Goal: Task Accomplishment & Management: Use online tool/utility

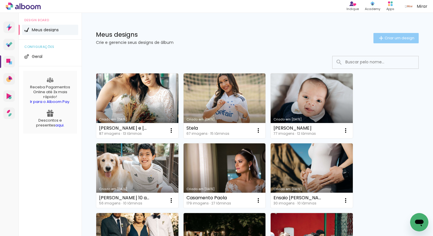
click at [378, 38] on iron-icon at bounding box center [381, 38] width 7 height 7
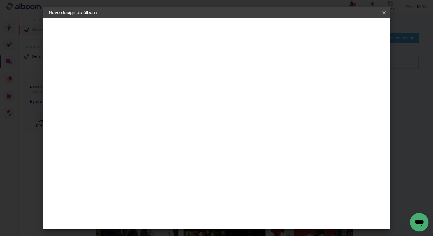
click at [143, 82] on div at bounding box center [143, 81] width 0 height 1
click at [143, 79] on input at bounding box center [143, 77] width 0 height 9
type input "[PERSON_NAME] 1 ano"
type paper-input "[PERSON_NAME] 1 ano"
click at [0, 0] on slot "Avançar" at bounding box center [0, 0] width 0 height 0
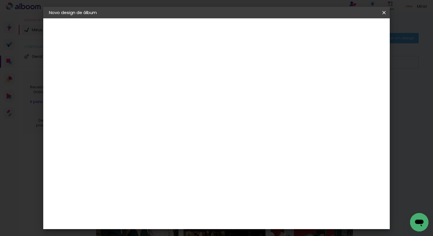
click at [186, 106] on input at bounding box center [157, 109] width 58 height 7
type input "go"
type paper-input "go"
click at [177, 134] on paper-item "Go image" at bounding box center [151, 130] width 50 height 15
click at [235, 93] on paper-item "Tamanho Livre" at bounding box center [209, 87] width 51 height 13
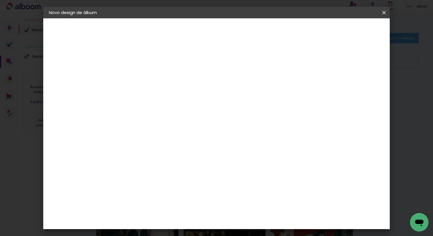
click at [235, 83] on paper-item "Tamanho Livre" at bounding box center [209, 87] width 51 height 13
click at [235, 33] on paper-button "Avançar" at bounding box center [221, 31] width 28 height 10
click at [137, 67] on input "2" at bounding box center [139, 65] width 20 height 7
type input "1"
type paper-input "1"
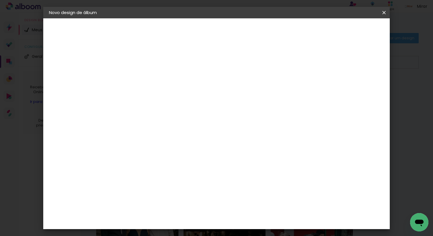
click at [145, 67] on input "1" at bounding box center [139, 65] width 20 height 7
click at [320, 67] on div at bounding box center [317, 65] width 5 height 5
type paper-checkbox "on"
click at [314, 33] on paper-button "Voltar" at bounding box center [301, 31] width 23 height 10
click at [176, 67] on div "Fornecedor Escolha um fornecedor ou avance com o tamanho livre. Voltar Avançar" at bounding box center [181, 42] width 126 height 49
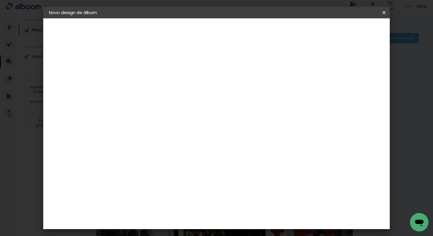
click at [153, 128] on div "Go image" at bounding box center [146, 130] width 14 height 9
click at [0, 0] on slot "Tamanho Livre" at bounding box center [0, 0] width 0 height 0
click at [235, 33] on paper-button "Avançar" at bounding box center [221, 31] width 28 height 10
click at [348, 32] on span "Iniciar design" at bounding box center [335, 30] width 26 height 4
click at [348, 28] on span "Iniciar design" at bounding box center [335, 30] width 26 height 4
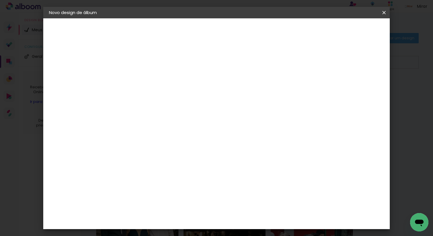
click at [80, 85] on div "3. Revisão" at bounding box center [80, 87] width 63 height 7
click at [84, 36] on div "1. Informações Preenchendo título... Pedro 1 ano 2. Especificações Fornecedor E…" at bounding box center [80, 26] width 75 height 17
click at [81, 73] on div "Tamanho livre" at bounding box center [71, 71] width 20 height 8
click at [175, 111] on input "go" at bounding box center [151, 109] width 46 height 7
click at [235, 90] on paper-item "Tamanho Livre" at bounding box center [209, 87] width 51 height 13
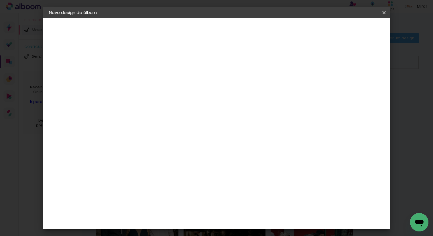
click at [153, 129] on div "Go image" at bounding box center [146, 130] width 14 height 9
click at [153, 130] on div "Go image" at bounding box center [146, 130] width 14 height 9
click at [0, 0] on slot "Avançar" at bounding box center [0, 0] width 0 height 0
click at [165, 96] on input "text" at bounding box center [154, 99] width 22 height 9
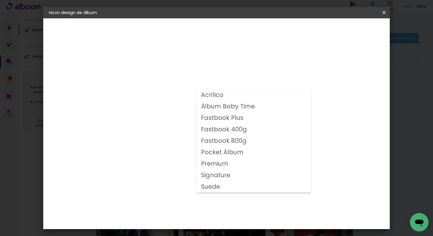
click at [0, 0] on slot "Fastbook 800g" at bounding box center [0, 0] width 0 height 0
type input "Fastbook 800g"
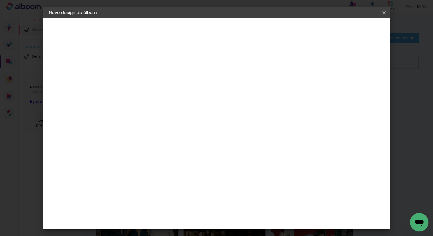
scroll to position [125, 0]
click at [203, 142] on span "25 × 25 cm" at bounding box center [191, 149] width 21 height 15
click at [236, 34] on paper-button "Avançar" at bounding box center [222, 31] width 28 height 10
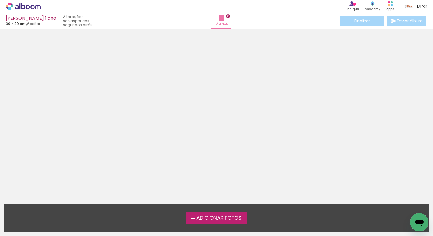
scroll to position [18, 0]
click at [205, 220] on span "Adicionar Fotos" at bounding box center [219, 218] width 45 height 5
click at [0, 0] on input "file" at bounding box center [0, 0] width 0 height 0
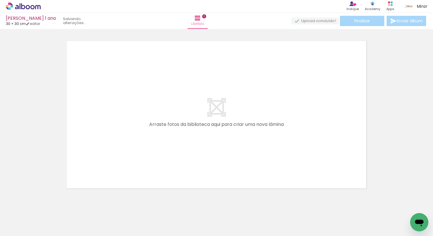
scroll to position [0, 0]
click at [16, 230] on span "Adicionar Fotos" at bounding box center [20, 228] width 17 height 6
click at [0, 0] on input "file" at bounding box center [0, 0] width 0 height 0
click at [17, 231] on span "Adicionar Fotos" at bounding box center [20, 228] width 17 height 6
click at [0, 0] on input "file" at bounding box center [0, 0] width 0 height 0
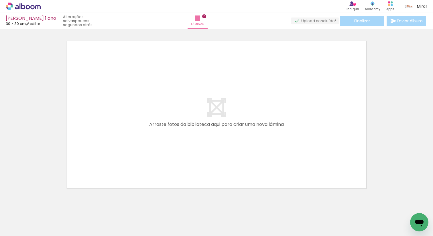
click at [0, 233] on div "Biblioteca 6 fotos Todas as fotos Não utilizadas Adicionar Fotos" at bounding box center [0, 218] width 0 height 36
click at [22, 227] on span "Adicionar Fotos" at bounding box center [20, 228] width 17 height 6
click at [0, 0] on input "file" at bounding box center [0, 0] width 0 height 0
click at [11, 230] on iron-icon at bounding box center [8, 228] width 7 height 7
click at [0, 0] on input "file" at bounding box center [0, 0] width 0 height 0
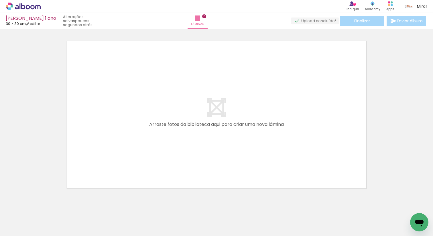
click at [22, 231] on span "Adicionar Fotos" at bounding box center [20, 228] width 17 height 6
click at [0, 0] on input "file" at bounding box center [0, 0] width 0 height 0
click at [21, 231] on span "Adicionar Fotos" at bounding box center [20, 228] width 17 height 6
click at [0, 0] on input "file" at bounding box center [0, 0] width 0 height 0
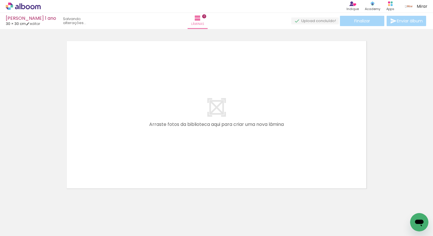
scroll to position [0, 0]
click at [20, 232] on paper-button "Adicionar Fotos" at bounding box center [18, 228] width 28 height 9
click at [0, 0] on input "file" at bounding box center [0, 0] width 0 height 0
click at [12, 231] on span "Adicionar Fotos" at bounding box center [20, 228] width 17 height 6
click at [0, 0] on input "file" at bounding box center [0, 0] width 0 height 0
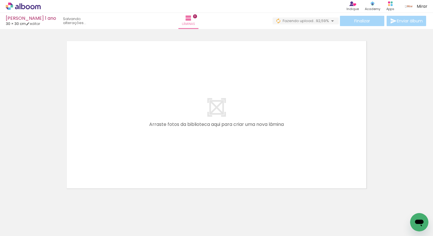
scroll to position [0, 482]
click at [20, 229] on span "Adicionar Fotos" at bounding box center [20, 228] width 17 height 6
click at [0, 0] on input "file" at bounding box center [0, 0] width 0 height 0
click at [19, 229] on span "Adicionar Fotos" at bounding box center [20, 228] width 17 height 6
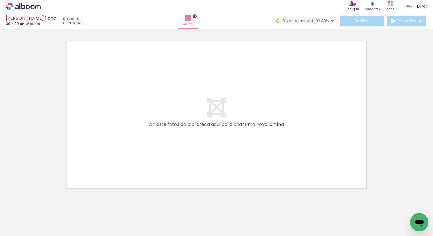
click at [0, 0] on input "file" at bounding box center [0, 0] width 0 height 0
click at [27, 232] on paper-button "Adicionar Fotos" at bounding box center [18, 228] width 28 height 9
click at [0, 0] on input "file" at bounding box center [0, 0] width 0 height 0
click at [23, 228] on span "Adicionar Fotos" at bounding box center [20, 228] width 17 height 6
click at [0, 0] on input "file" at bounding box center [0, 0] width 0 height 0
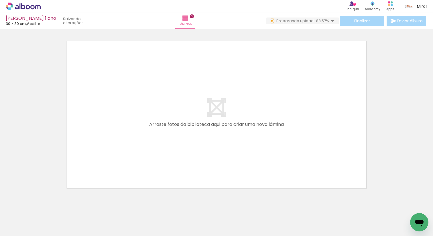
scroll to position [0, 739]
click at [9, 231] on iron-icon at bounding box center [8, 228] width 7 height 7
click at [0, 0] on input "file" at bounding box center [0, 0] width 0 height 0
click at [29, 229] on span "Adicionar Fotos" at bounding box center [20, 228] width 17 height 6
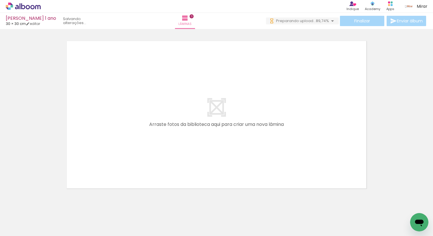
click at [0, 0] on input "file" at bounding box center [0, 0] width 0 height 0
click at [15, 231] on span "Adicionar Fotos" at bounding box center [20, 228] width 17 height 6
click at [0, 0] on input "file" at bounding box center [0, 0] width 0 height 0
click at [28, 229] on span "Adicionar Fotos" at bounding box center [20, 228] width 17 height 6
click at [0, 0] on input "file" at bounding box center [0, 0] width 0 height 0
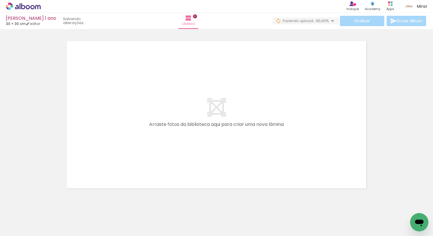
click at [27, 231] on paper-button "Adicionar Fotos" at bounding box center [18, 228] width 28 height 9
click at [0, 0] on input "file" at bounding box center [0, 0] width 0 height 0
click at [23, 231] on span "Adicionar Fotos" at bounding box center [20, 228] width 17 height 6
click at [0, 0] on input "file" at bounding box center [0, 0] width 0 height 0
click at [19, 231] on span "Adicionar Fotos" at bounding box center [20, 228] width 17 height 6
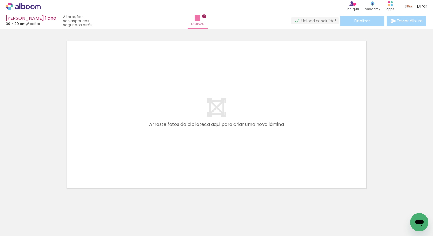
click at [0, 0] on input "file" at bounding box center [0, 0] width 0 height 0
click at [25, 230] on span "Adicionar Fotos" at bounding box center [20, 228] width 17 height 6
click at [0, 0] on input "file" at bounding box center [0, 0] width 0 height 0
click at [21, 231] on span "Adicionar Fotos" at bounding box center [20, 228] width 17 height 6
click at [0, 0] on input "file" at bounding box center [0, 0] width 0 height 0
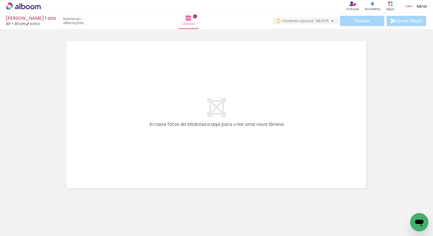
click at [29, 231] on span "Adicionar Fotos" at bounding box center [20, 228] width 17 height 6
click at [0, 0] on input "file" at bounding box center [0, 0] width 0 height 0
click at [27, 232] on paper-button "Adicionar Fotos" at bounding box center [18, 228] width 28 height 9
click at [0, 0] on input "file" at bounding box center [0, 0] width 0 height 0
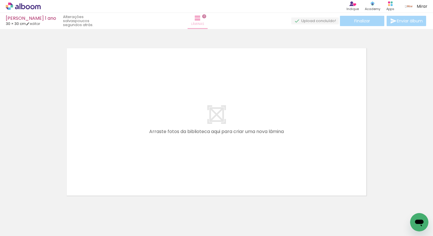
click at [208, 21] on paper-button "Lâminas 0" at bounding box center [198, 21] width 20 height 16
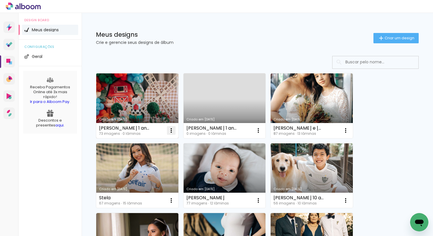
click at [172, 130] on iron-icon at bounding box center [171, 130] width 7 height 7
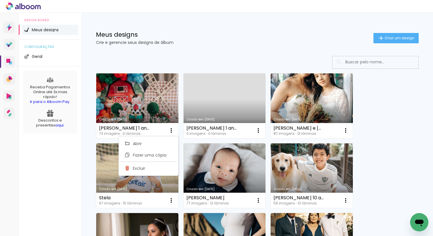
click at [147, 103] on link "Criado em [DATE]" at bounding box center [137, 105] width 82 height 65
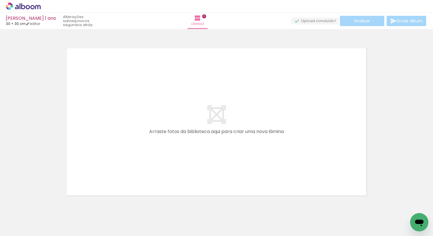
click at [208, 21] on link "Lâminas 0" at bounding box center [198, 21] width 21 height 16
click at [204, 22] on span "Lâminas" at bounding box center [197, 24] width 13 height 5
click at [208, 25] on div "Lâminas 0" at bounding box center [198, 21] width 21 height 16
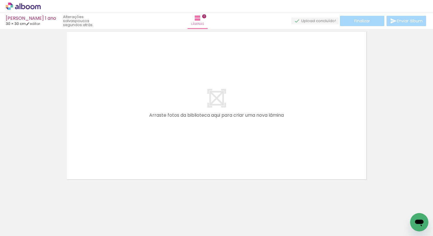
scroll to position [18, 0]
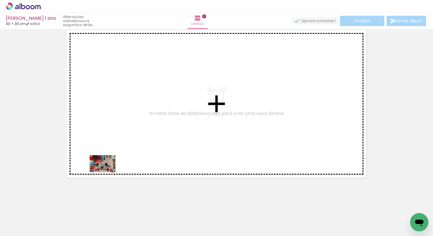
drag, startPoint x: 56, startPoint y: 218, endPoint x: 115, endPoint y: 161, distance: 82.5
click at [115, 161] on quentale-workspace at bounding box center [216, 118] width 433 height 236
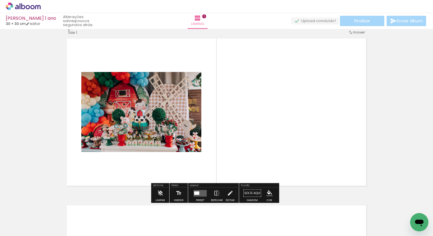
scroll to position [7, 0]
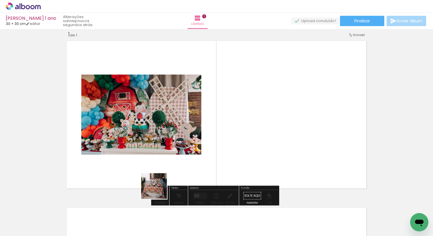
drag, startPoint x: 99, startPoint y: 223, endPoint x: 209, endPoint y: 159, distance: 126.9
click at [203, 163] on quentale-workspace at bounding box center [216, 118] width 433 height 236
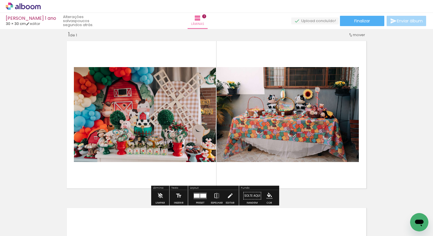
drag, startPoint x: 121, startPoint y: 223, endPoint x: 167, endPoint y: 181, distance: 62.3
click at [165, 184] on quentale-workspace at bounding box center [216, 118] width 433 height 236
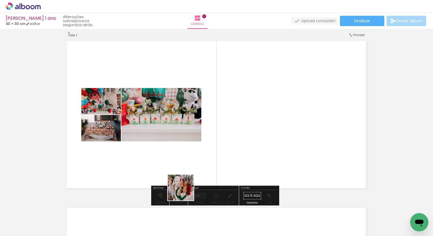
drag, startPoint x: 154, startPoint y: 224, endPoint x: 202, endPoint y: 170, distance: 72.3
click at [201, 173] on quentale-workspace at bounding box center [216, 118] width 433 height 236
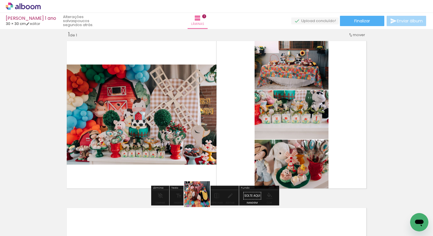
drag, startPoint x: 189, startPoint y: 220, endPoint x: 224, endPoint y: 162, distance: 67.9
click at [217, 171] on quentale-workspace at bounding box center [216, 118] width 433 height 236
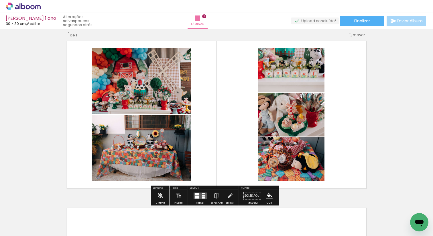
drag, startPoint x: 217, startPoint y: 219, endPoint x: 231, endPoint y: 171, distance: 50.5
click at [230, 174] on quentale-workspace at bounding box center [216, 118] width 433 height 236
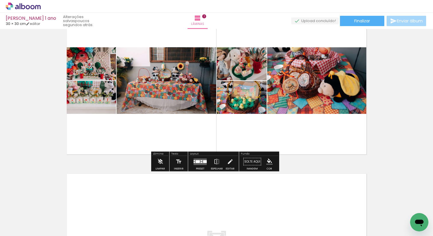
scroll to position [80, 0]
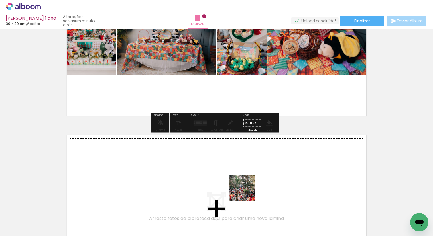
drag, startPoint x: 250, startPoint y: 222, endPoint x: 247, endPoint y: 190, distance: 32.5
click at [247, 190] on quentale-workspace at bounding box center [216, 118] width 433 height 236
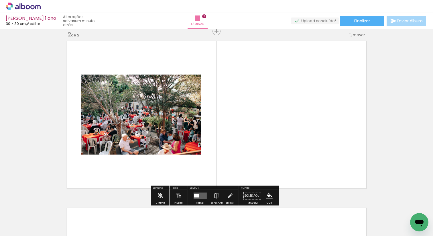
scroll to position [175, 0]
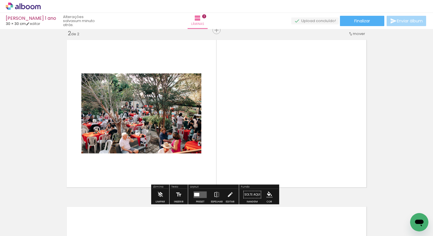
drag, startPoint x: 284, startPoint y: 219, endPoint x: 299, endPoint y: 176, distance: 45.6
click at [298, 177] on quentale-workspace at bounding box center [216, 118] width 433 height 236
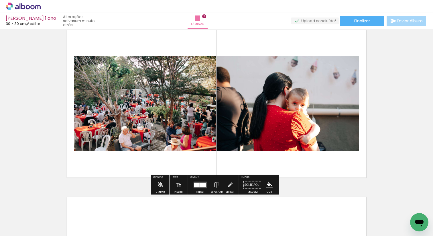
scroll to position [200, 0]
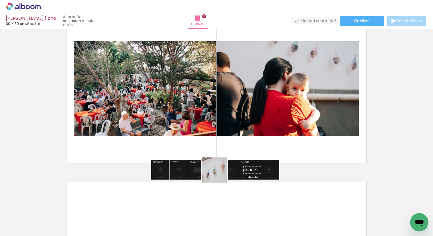
drag, startPoint x: 199, startPoint y: 219, endPoint x: 221, endPoint y: 171, distance: 52.7
click at [220, 172] on quentale-workspace at bounding box center [216, 118] width 433 height 236
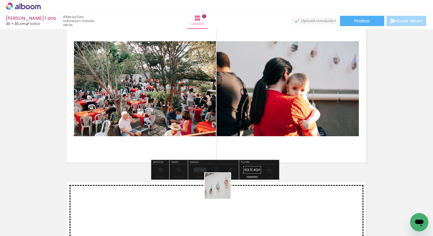
drag, startPoint x: 204, startPoint y: 220, endPoint x: 228, endPoint y: 179, distance: 47.1
click at [228, 179] on quentale-workspace at bounding box center [216, 118] width 433 height 236
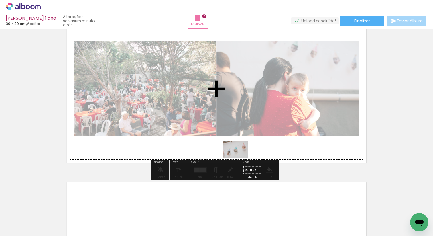
drag, startPoint x: 199, startPoint y: 222, endPoint x: 240, endPoint y: 158, distance: 76.3
click at [240, 158] on quentale-workspace at bounding box center [216, 118] width 433 height 236
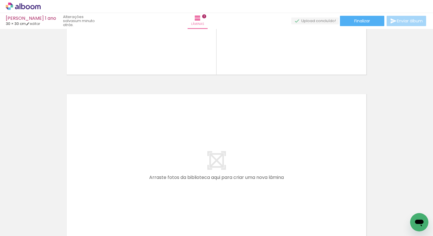
scroll to position [352, 0]
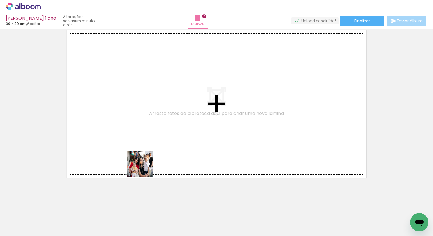
drag, startPoint x: 113, startPoint y: 221, endPoint x: 150, endPoint y: 163, distance: 69.0
click at [146, 167] on quentale-workspace at bounding box center [216, 118] width 433 height 236
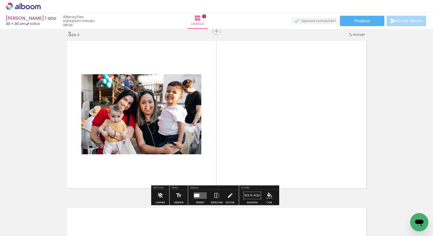
scroll to position [341, 0]
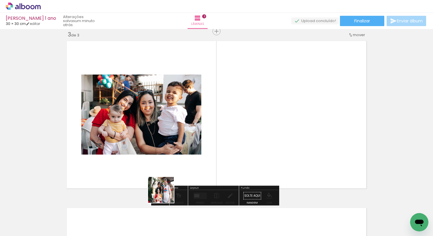
drag, startPoint x: 143, startPoint y: 220, endPoint x: 170, endPoint y: 188, distance: 42.8
click at [169, 190] on quentale-workspace at bounding box center [216, 118] width 433 height 236
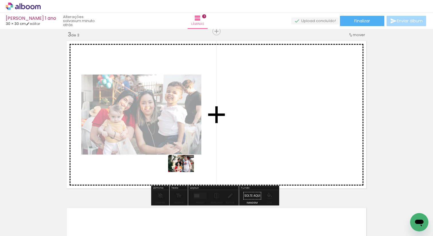
drag, startPoint x: 146, startPoint y: 218, endPoint x: 185, endPoint y: 172, distance: 61.0
click at [185, 172] on quentale-workspace at bounding box center [216, 118] width 433 height 236
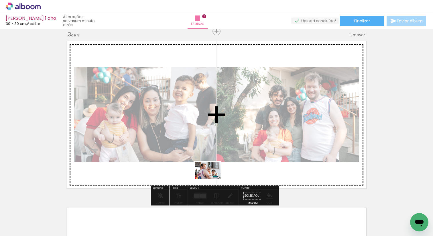
drag, startPoint x: 171, startPoint y: 218, endPoint x: 212, endPoint y: 179, distance: 57.0
click at [212, 179] on quentale-workspace at bounding box center [216, 118] width 433 height 236
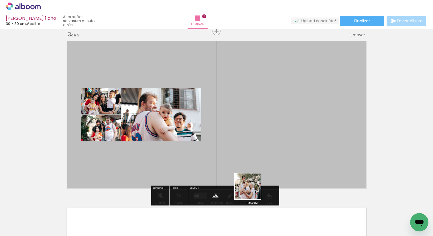
drag, startPoint x: 233, startPoint y: 224, endPoint x: 258, endPoint y: 180, distance: 50.0
click at [258, 180] on quentale-workspace at bounding box center [216, 118] width 433 height 236
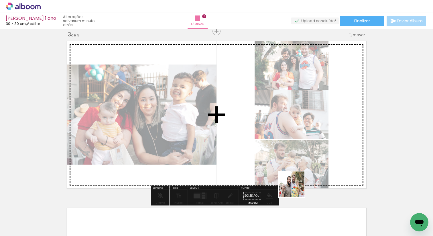
drag, startPoint x: 272, startPoint y: 225, endPoint x: 300, endPoint y: 184, distance: 49.1
click at [300, 184] on quentale-workspace at bounding box center [216, 118] width 433 height 236
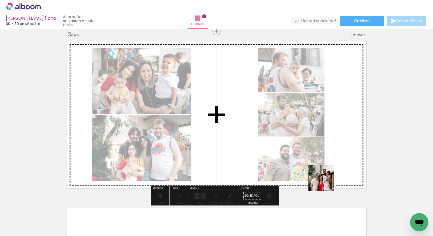
drag, startPoint x: 305, startPoint y: 217, endPoint x: 331, endPoint y: 176, distance: 49.1
click at [331, 176] on quentale-workspace at bounding box center [216, 118] width 433 height 236
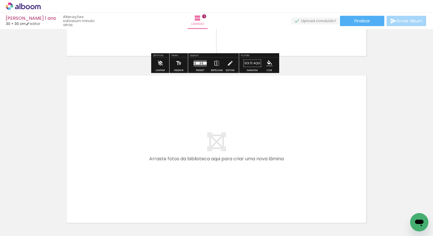
drag, startPoint x: 333, startPoint y: 221, endPoint x: 332, endPoint y: 177, distance: 44.2
click at [332, 177] on quentale-workspace at bounding box center [216, 118] width 433 height 236
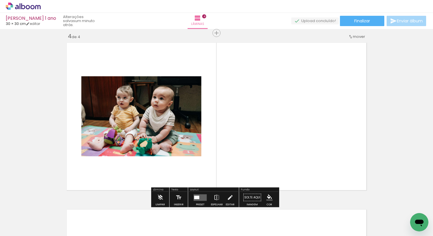
scroll to position [508, 0]
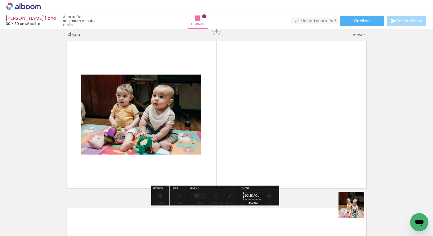
drag, startPoint x: 356, startPoint y: 209, endPoint x: 329, endPoint y: 168, distance: 49.5
click at [329, 167] on quentale-workspace at bounding box center [216, 118] width 433 height 236
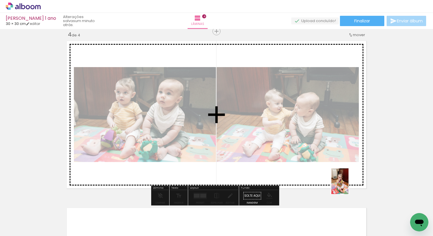
drag, startPoint x: 390, startPoint y: 214, endPoint x: 348, endPoint y: 183, distance: 51.7
click at [348, 183] on quentale-workspace at bounding box center [216, 118] width 433 height 236
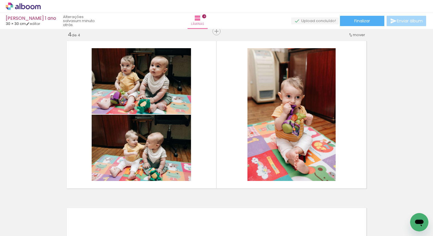
scroll to position [0, 465]
drag, startPoint x: 174, startPoint y: 221, endPoint x: 198, endPoint y: 181, distance: 46.7
click at [198, 181] on quentale-workspace at bounding box center [216, 118] width 433 height 236
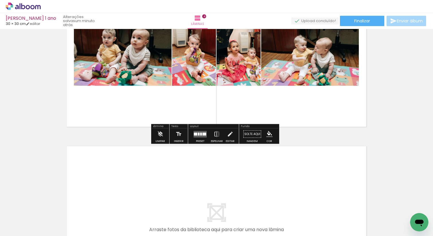
scroll to position [575, 0]
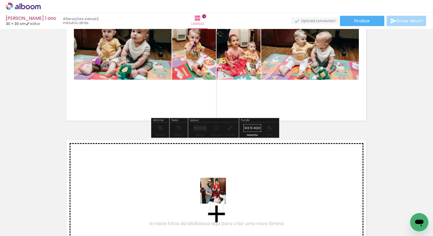
drag, startPoint x: 207, startPoint y: 217, endPoint x: 224, endPoint y: 182, distance: 38.9
click at [224, 182] on quentale-workspace at bounding box center [216, 118] width 433 height 236
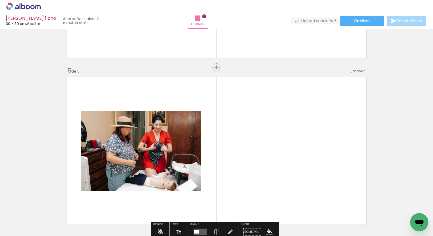
scroll to position [675, 0]
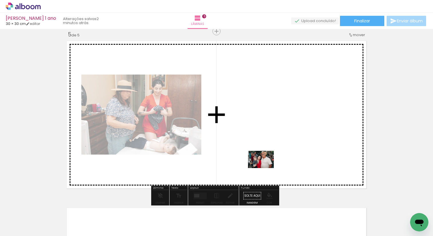
drag, startPoint x: 236, startPoint y: 216, endPoint x: 266, endPoint y: 167, distance: 57.8
click at [266, 168] on quentale-workspace at bounding box center [216, 118] width 433 height 236
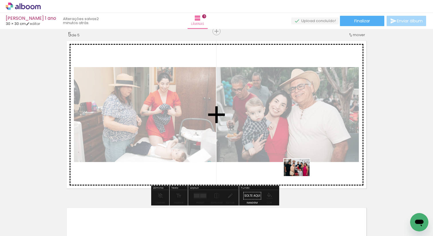
drag, startPoint x: 277, startPoint y: 220, endPoint x: 301, endPoint y: 176, distance: 50.6
click at [301, 176] on quentale-workspace at bounding box center [216, 118] width 433 height 236
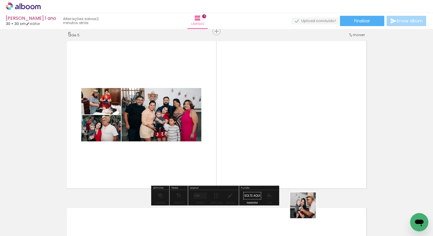
drag, startPoint x: 304, startPoint y: 219, endPoint x: 317, endPoint y: 177, distance: 43.3
click at [317, 177] on quentale-workspace at bounding box center [216, 118] width 433 height 236
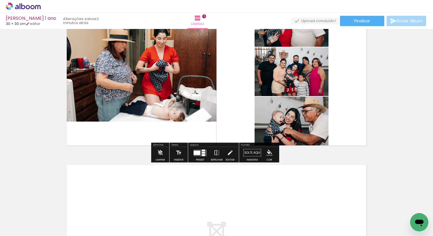
scroll to position [815, 0]
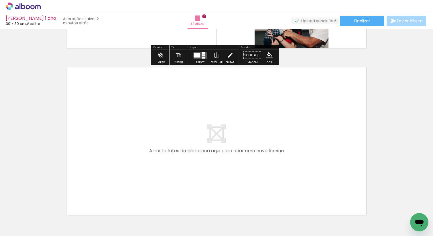
drag, startPoint x: 335, startPoint y: 219, endPoint x: 325, endPoint y: 175, distance: 44.4
click at [325, 175] on quentale-workspace at bounding box center [216, 118] width 433 height 236
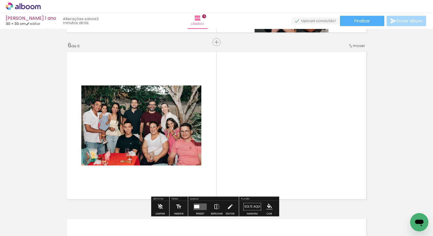
scroll to position [841, 0]
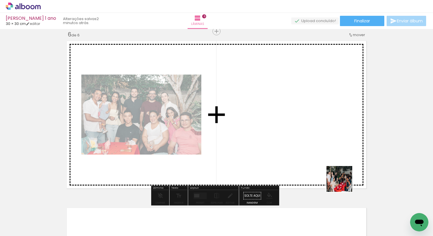
drag, startPoint x: 354, startPoint y: 204, endPoint x: 344, endPoint y: 183, distance: 23.2
click at [344, 183] on quentale-workspace at bounding box center [216, 118] width 433 height 236
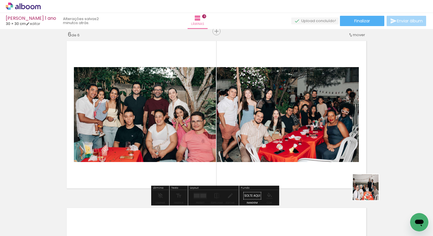
drag, startPoint x: 394, startPoint y: 214, endPoint x: 363, endPoint y: 185, distance: 43.0
click at [363, 185] on quentale-workspace at bounding box center [216, 118] width 433 height 236
